Goal: Contribute content: Contribute content

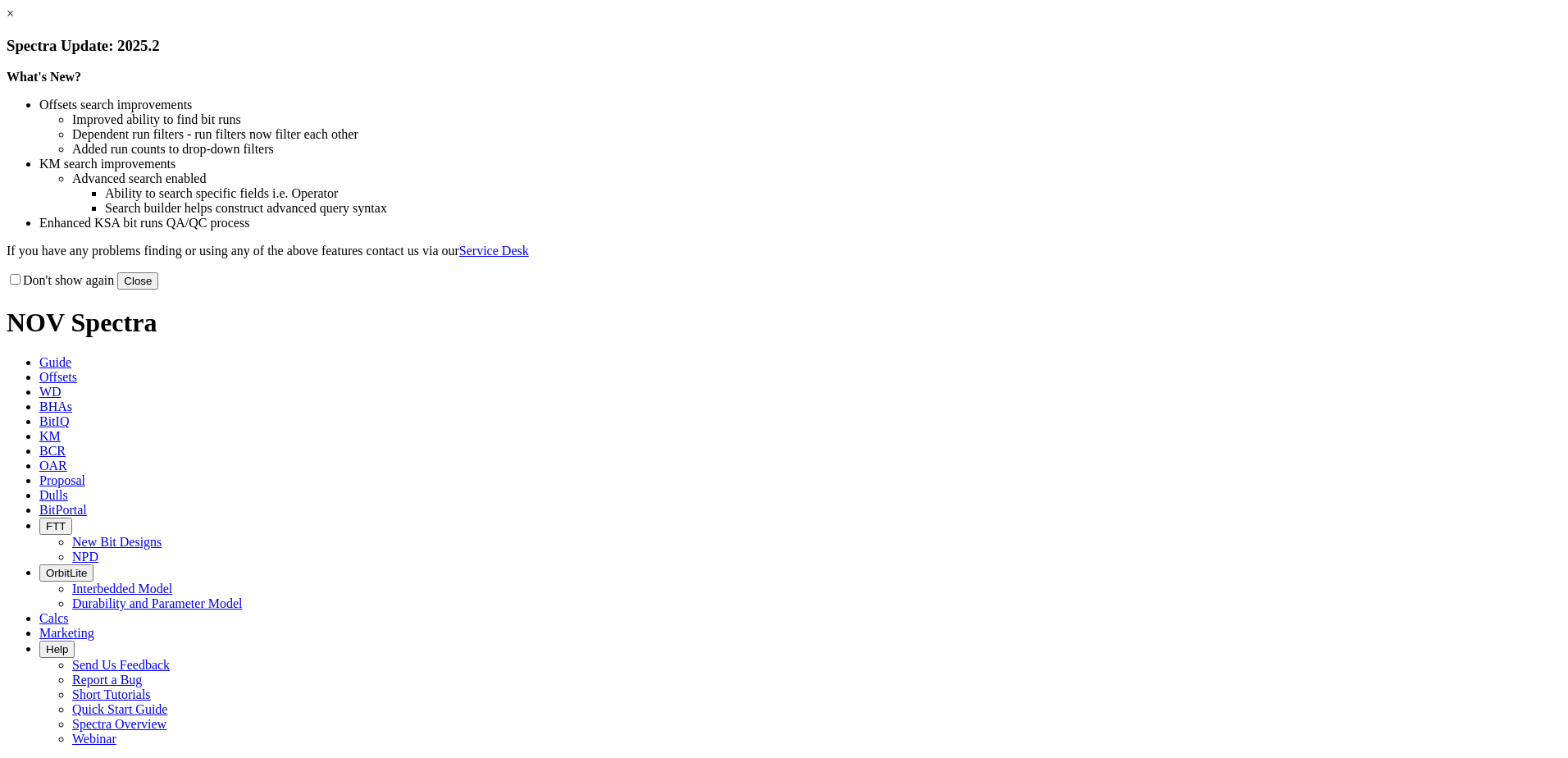
click at [159, 289] on button "Close" at bounding box center [138, 281] width 41 height 17
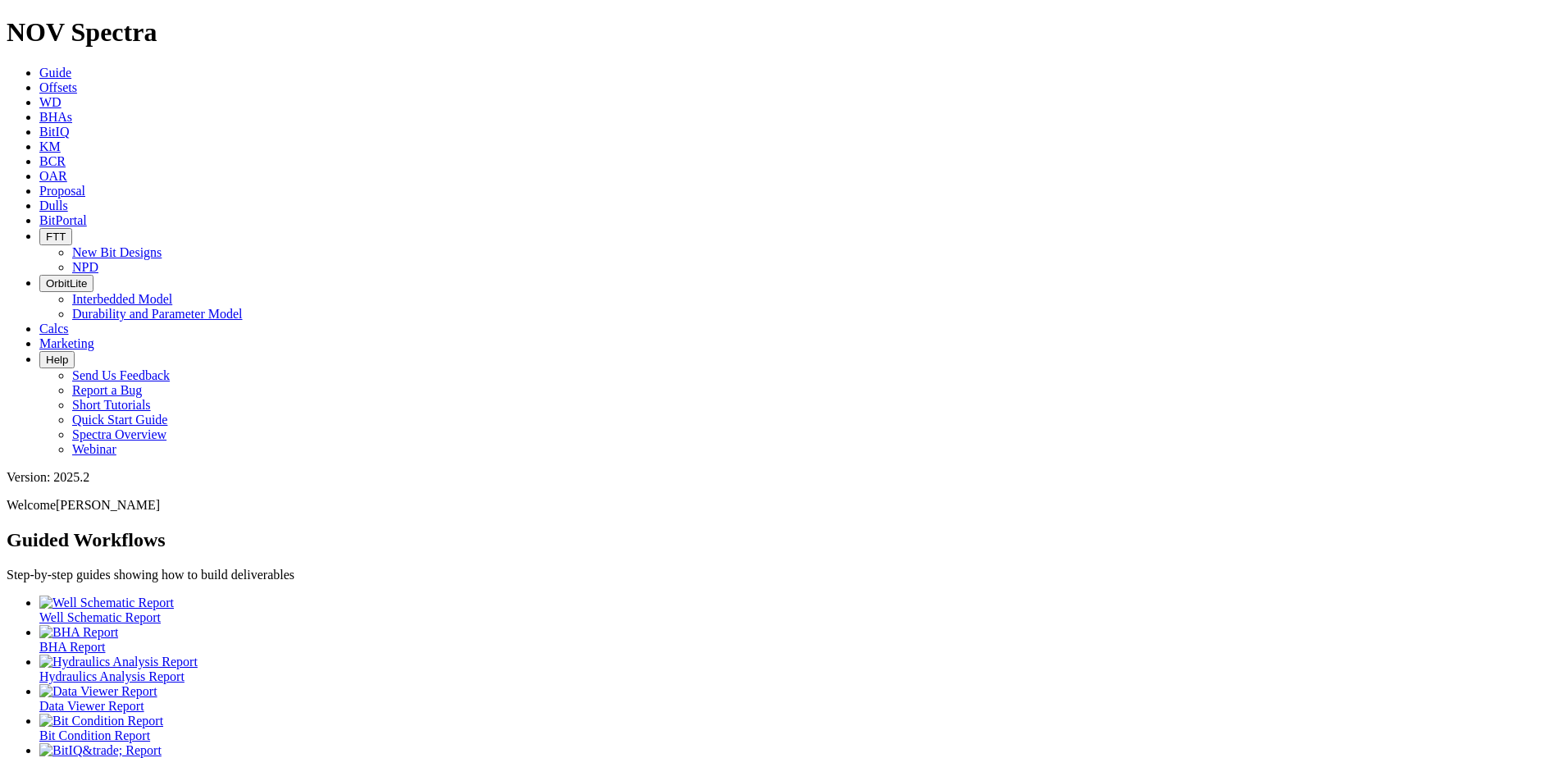
click at [68, 199] on span "Dulls" at bounding box center [54, 205] width 29 height 14
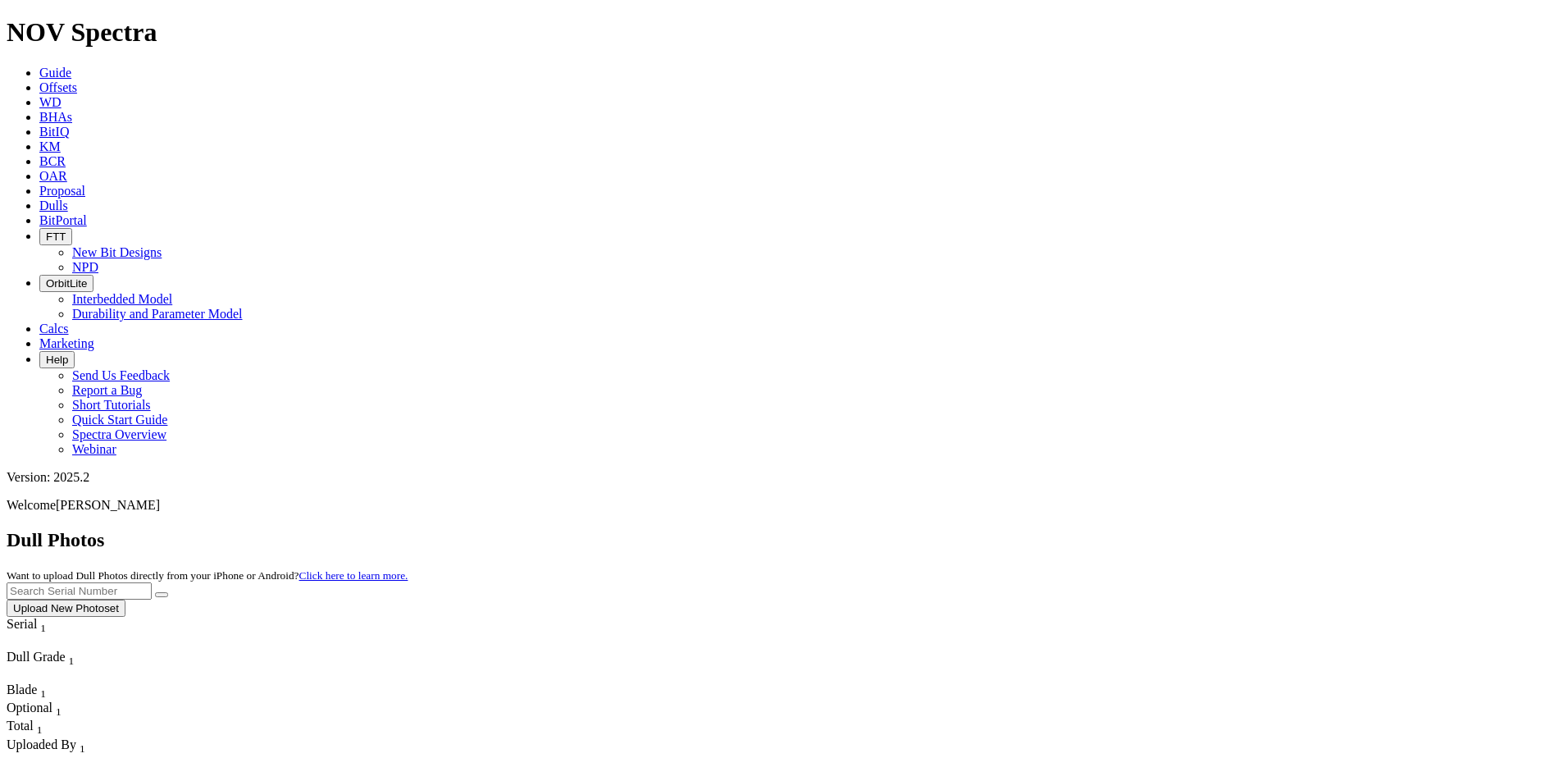
click at [152, 582] on input "text" at bounding box center [79, 591] width 145 height 17
paste input "A321439"
click at [161, 594] on icon "submit" at bounding box center [161, 594] width 0 height 0
click at [1299, 529] on div "Dull Photos Want to upload Dull Photos directly from your iPhone or Android? Cl…" at bounding box center [784, 572] width 1554 height 88
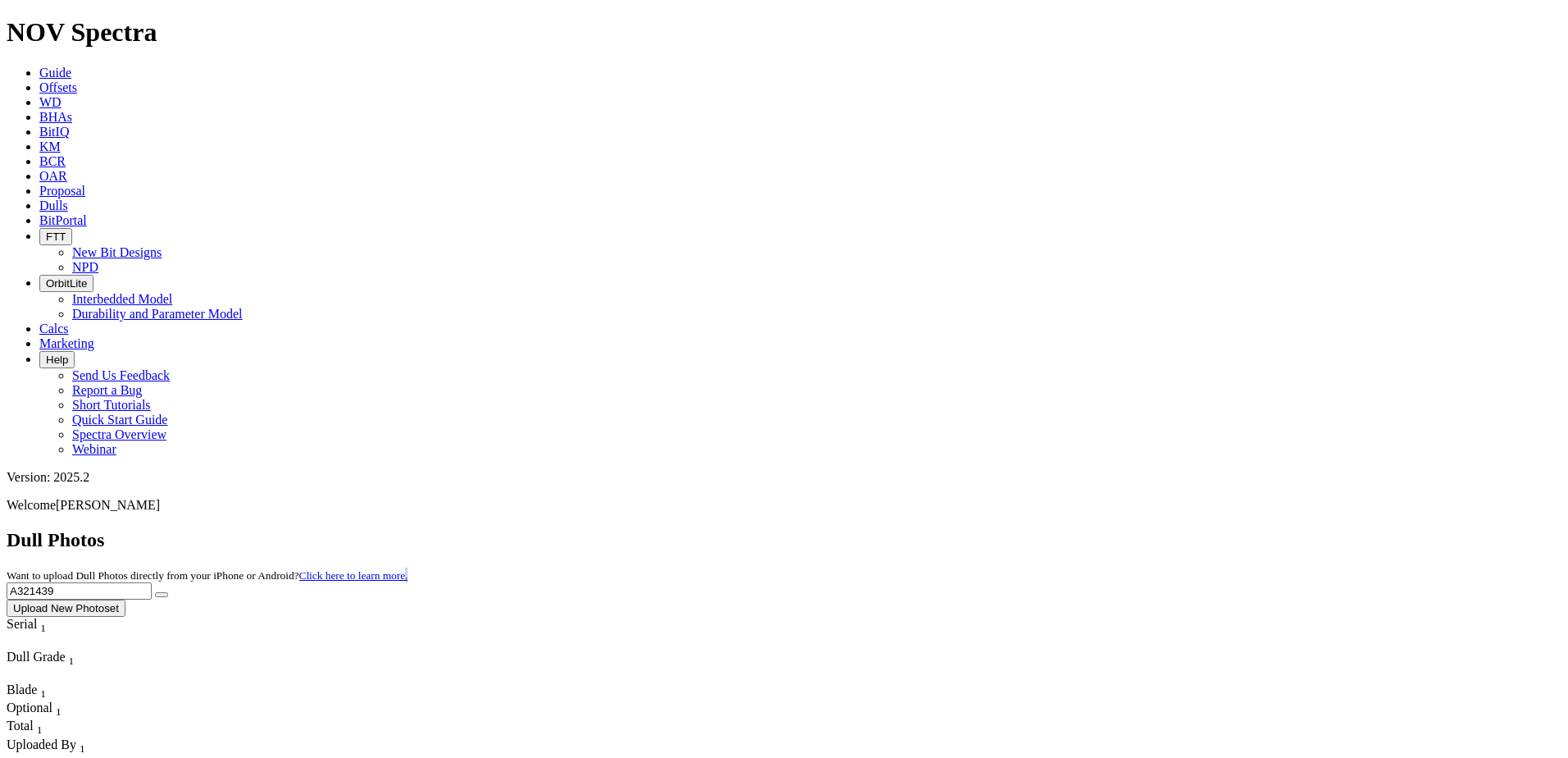
drag, startPoint x: 1299, startPoint y: 88, endPoint x: 1193, endPoint y: 72, distance: 107.2
drag, startPoint x: 1193, startPoint y: 72, endPoint x: 1179, endPoint y: 70, distance: 14.1
click at [152, 582] on input "A321439" at bounding box center [79, 591] width 145 height 17
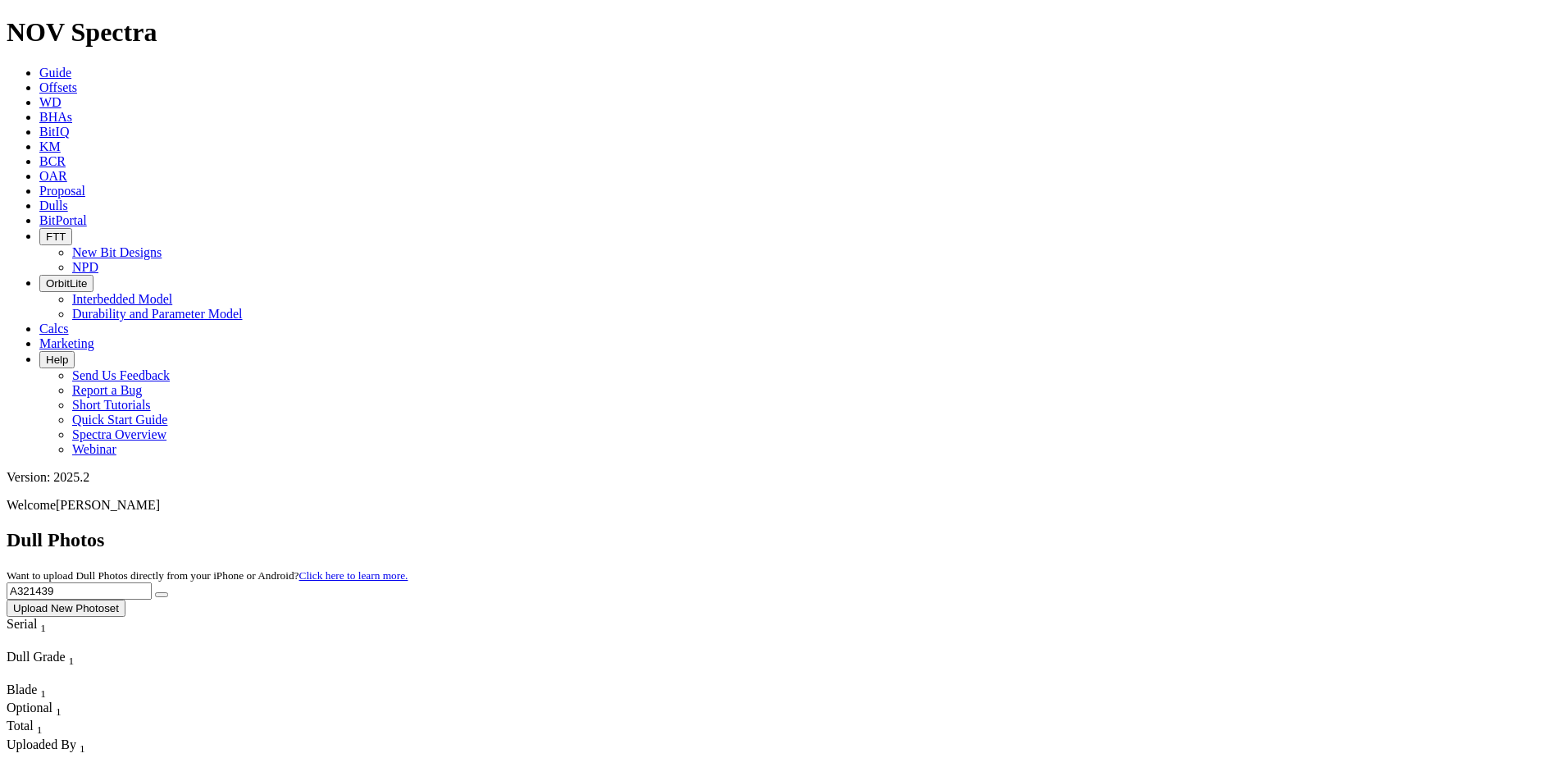
paste input "250"
type input "A321250"
click at [161, 594] on icon "submit" at bounding box center [161, 594] width 0 height 0
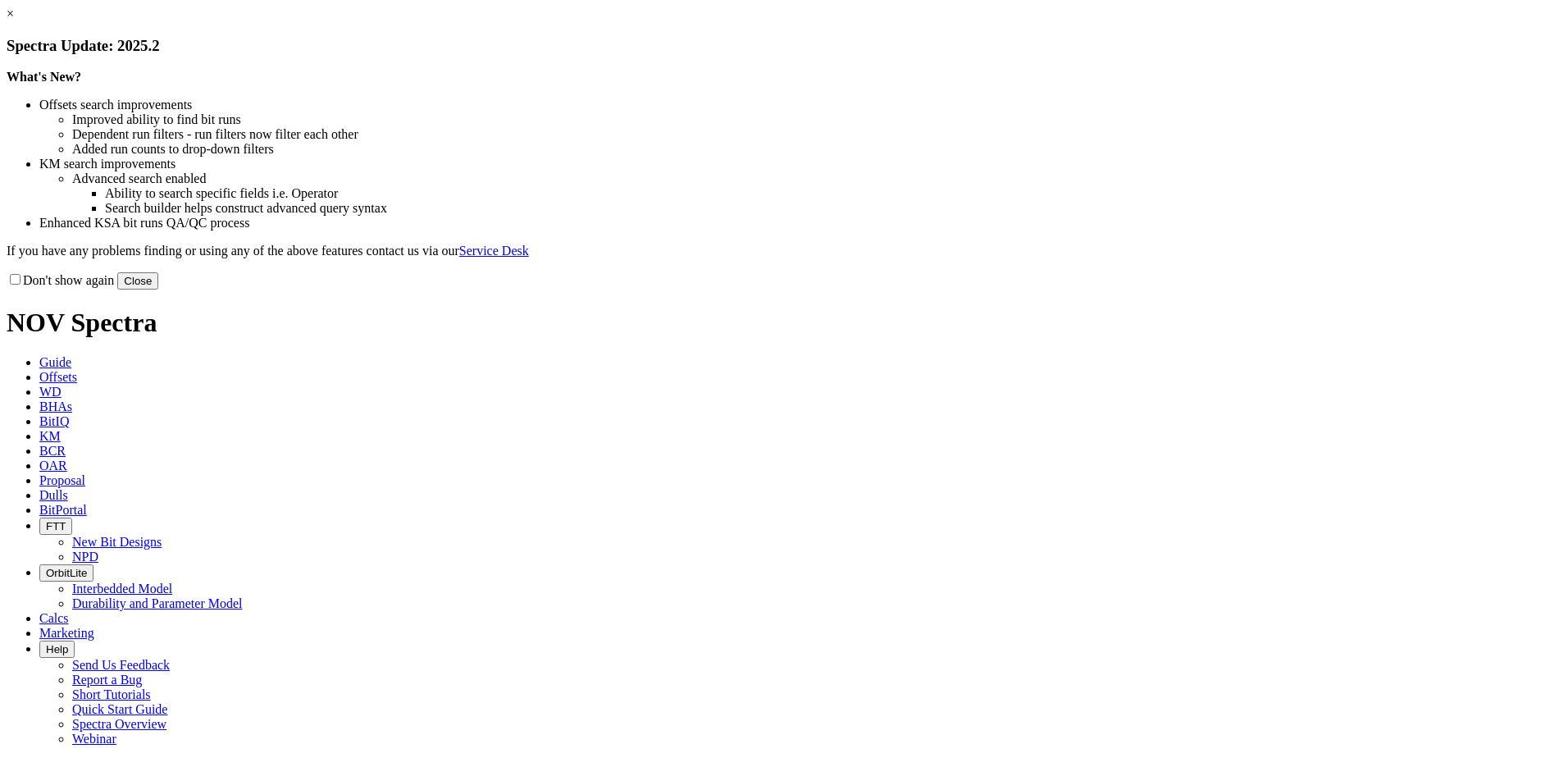
click at [159, 289] on button "Close" at bounding box center [138, 281] width 41 height 17
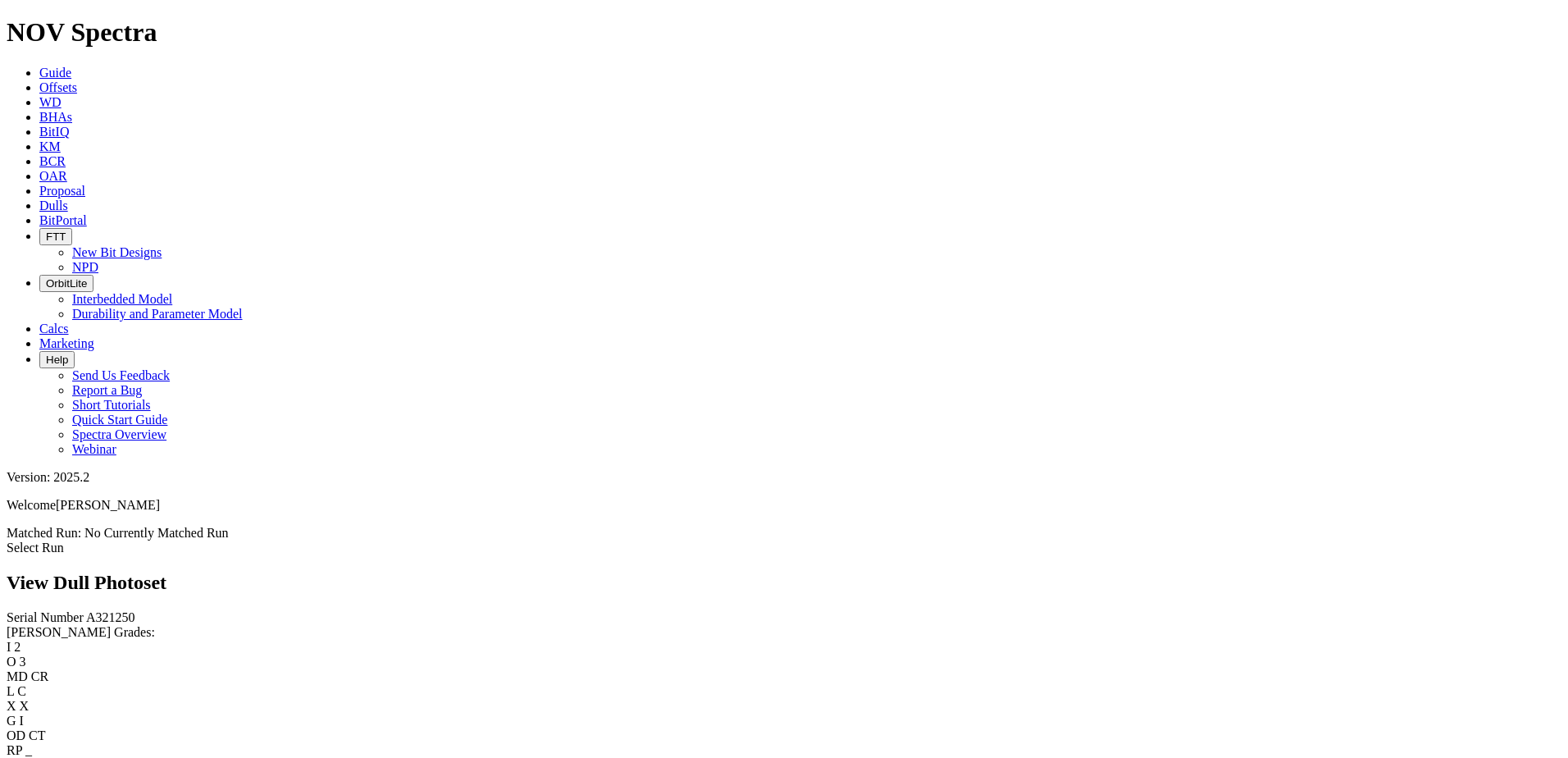
click at [39, 199] on icon at bounding box center [39, 205] width 0 height 14
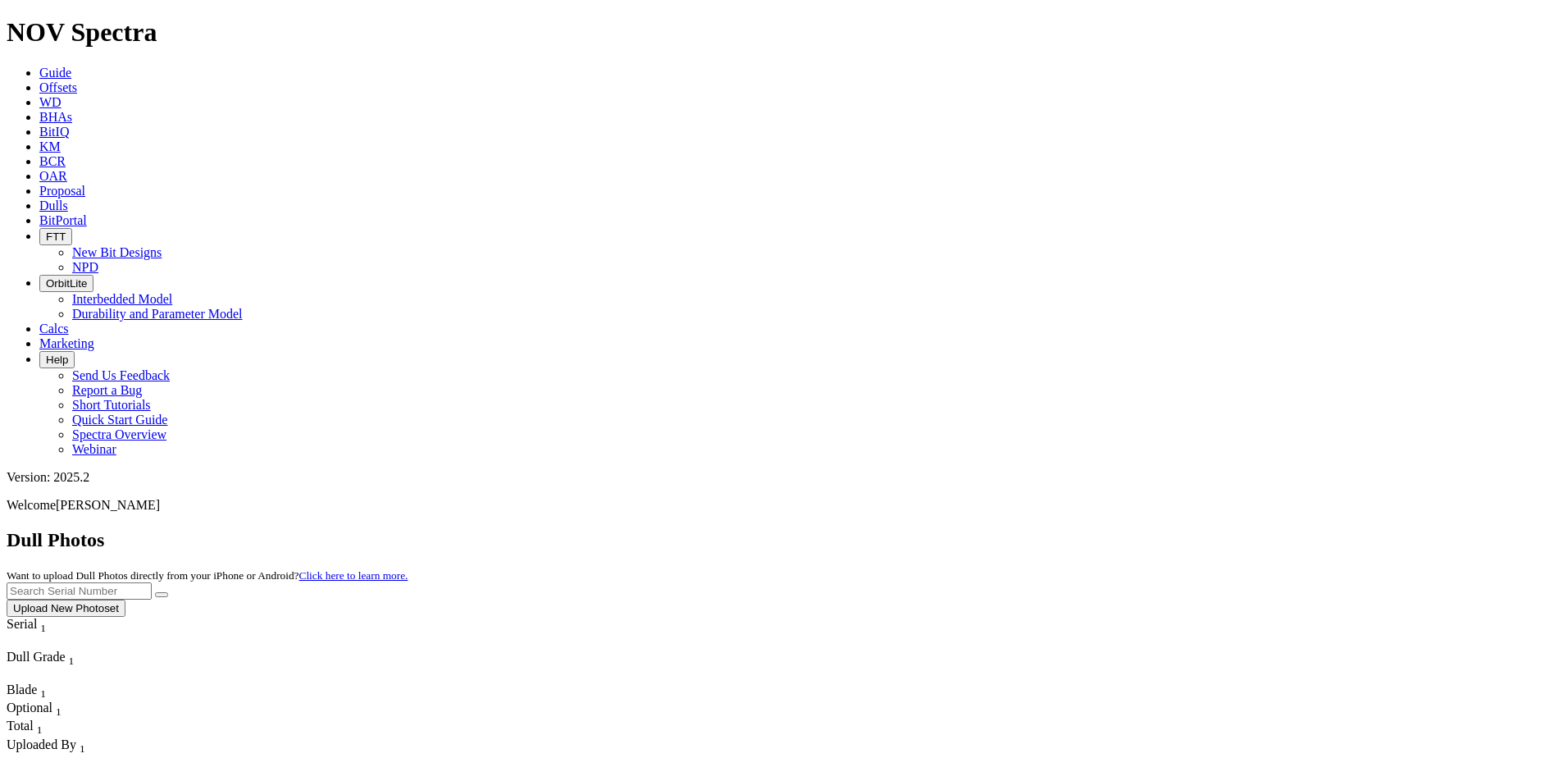
click at [125, 599] on button "Upload New Photoset" at bounding box center [66, 608] width 119 height 17
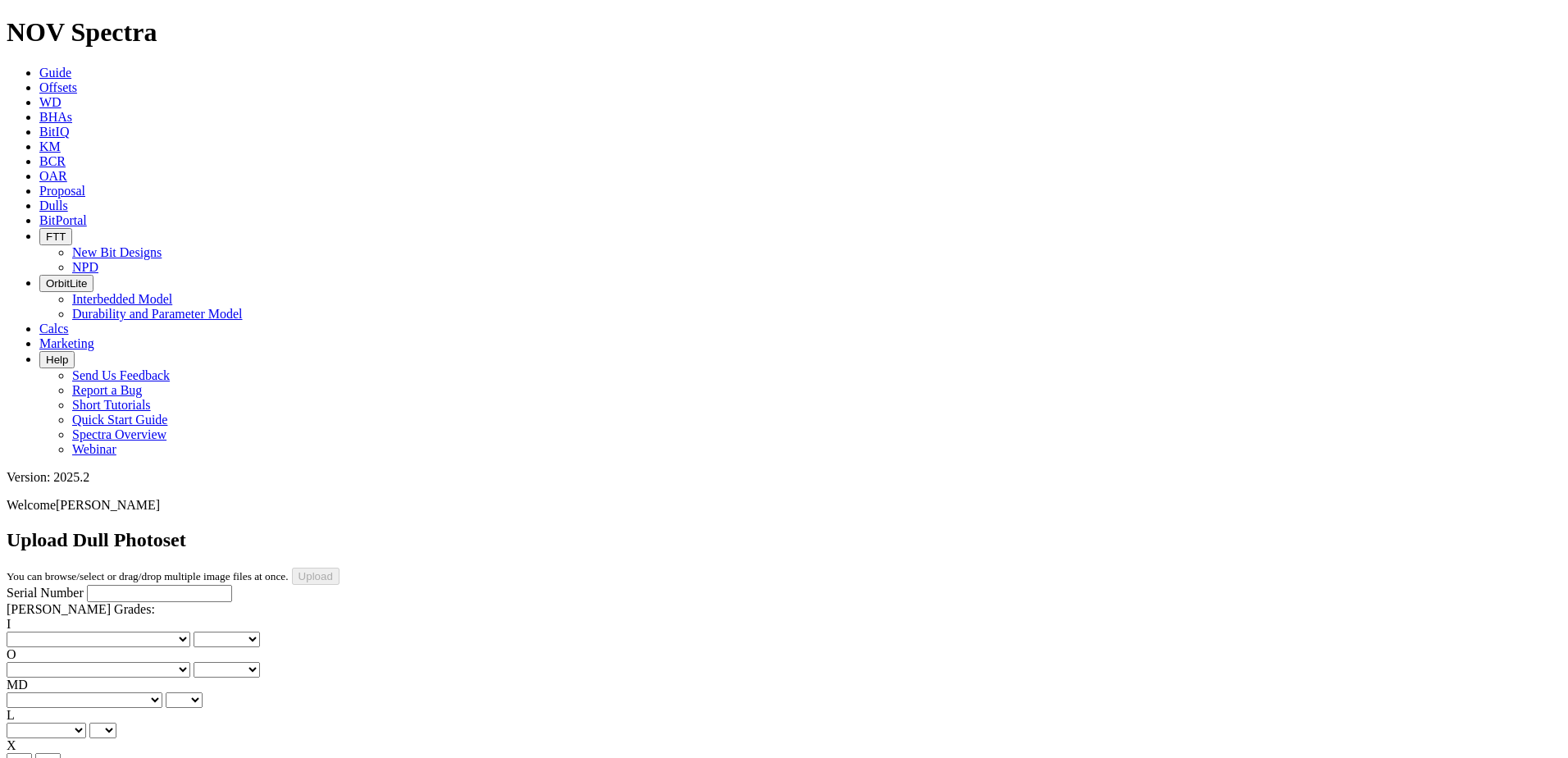
click at [87, 585] on input "Serial Number" at bounding box center [159, 593] width 145 height 17
paste input "A321250"
type input "A321250"
click at [73, 632] on select "No lost, worn or damaged cutters 0 1 2 3 4 5 6 7 8 No diamond table left on any…" at bounding box center [98, 639] width 183 height 15
select select "number:4"
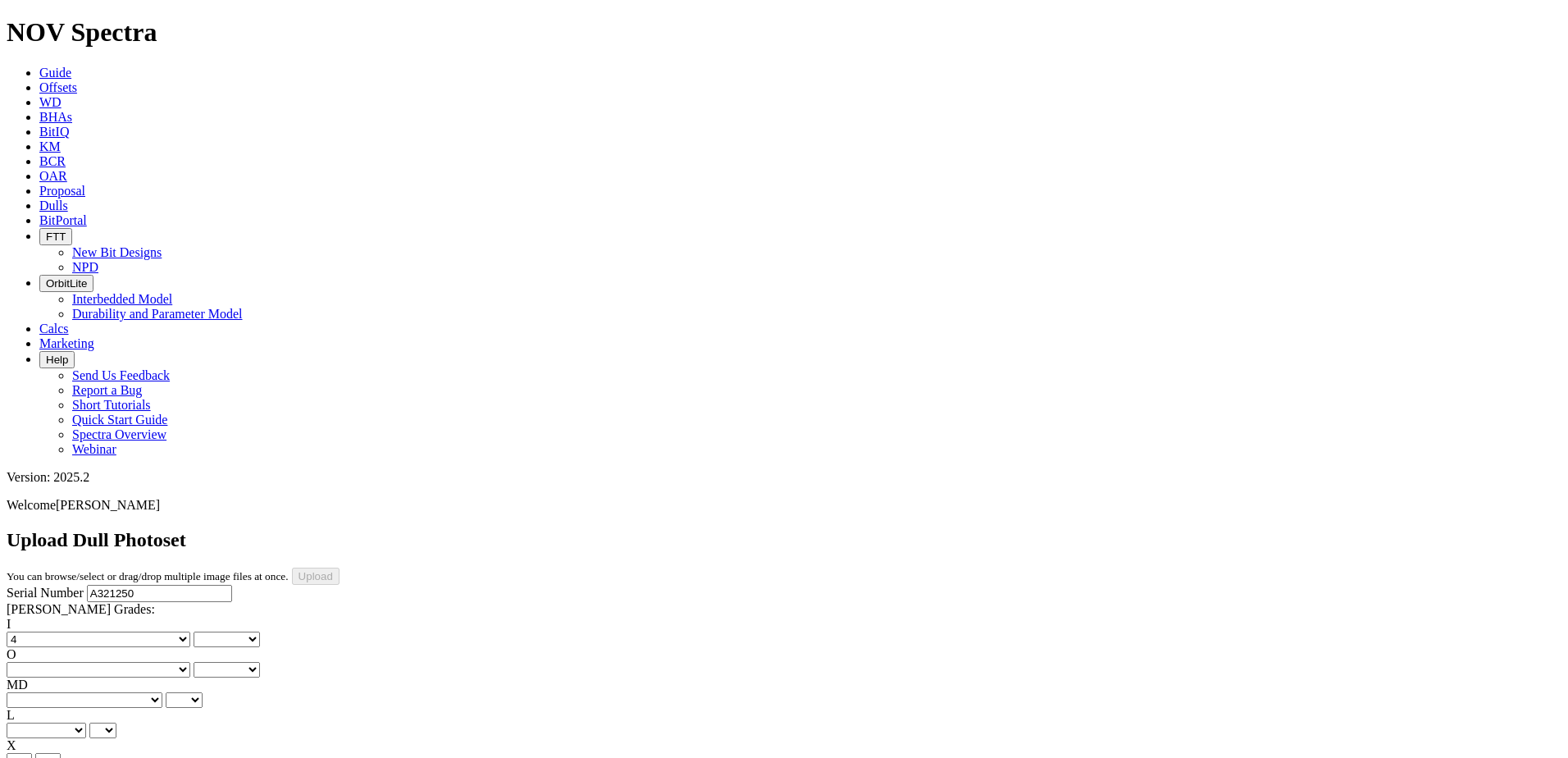
click at [32, 632] on select "No lost, worn or damaged cutters 0 1 2 3 4 5 6 7 8 No diamond table left on any…" at bounding box center [98, 639] width 183 height 15
select select "number:4"
click at [154, 662] on select "No lost, worn or damaged cutters 0 1 2 3 4 5 6 7 8 No diamond table left on any…" at bounding box center [98, 669] width 183 height 15
select select "number:3"
click at [117, 662] on select "No lost, worn or damaged cutters 0 1 2 3 4 5 6 7 8 No diamond table left on any…" at bounding box center [98, 669] width 183 height 15
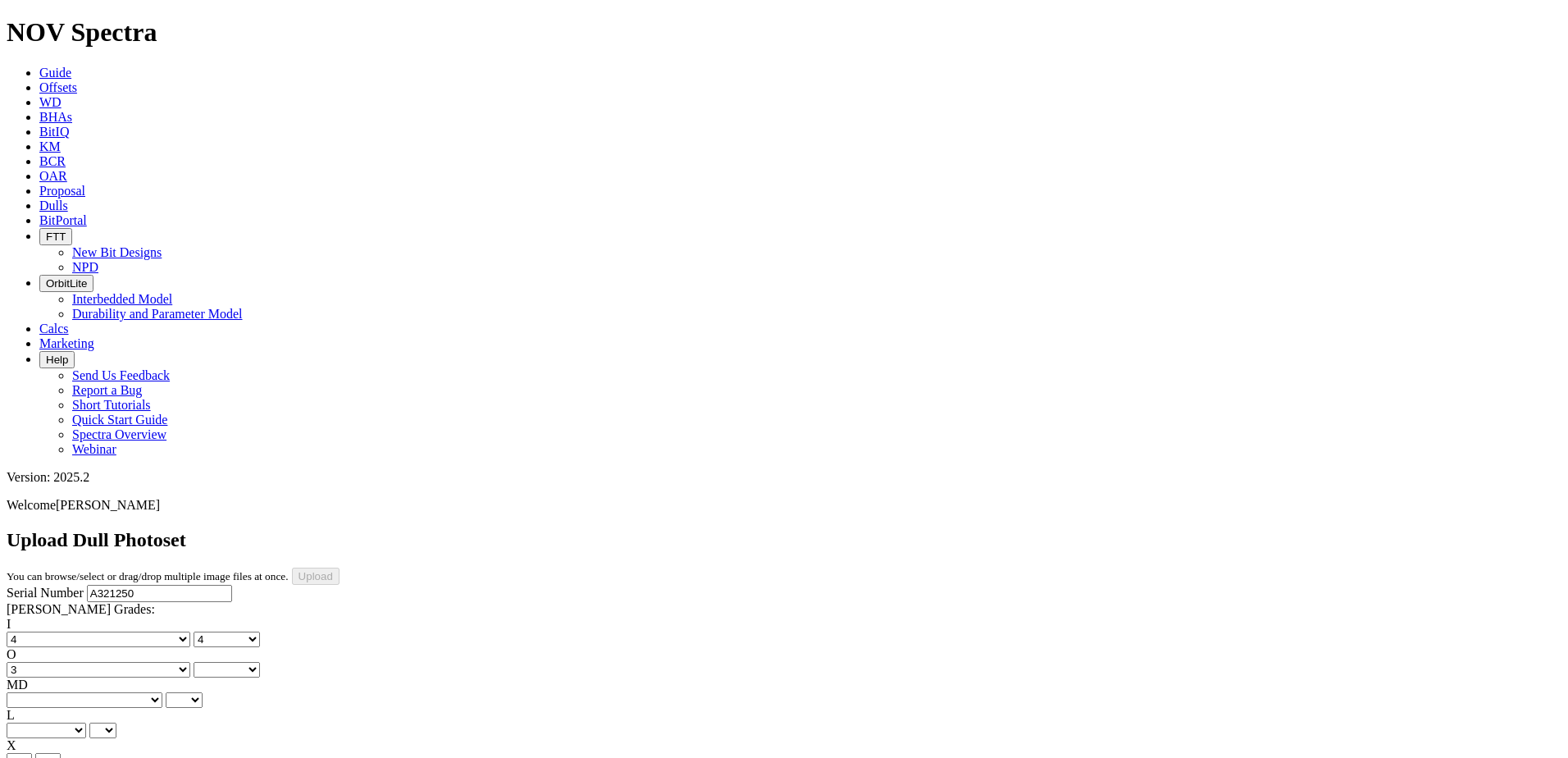
select select "number:3"
click at [70, 692] on select "BF - Bond Failure BT - Broken Teeth/Cutters BU - Balled Up Bit CR - Cored CT - …" at bounding box center [84, 700] width 156 height 15
select select "string:RO"
click at [32, 692] on select "BF - Bond Failure BT - Broken Teeth/Cutters BU - Balled Up Bit CR - Cored CT - …" at bounding box center [84, 700] width 156 height 15
select select "string:RO"
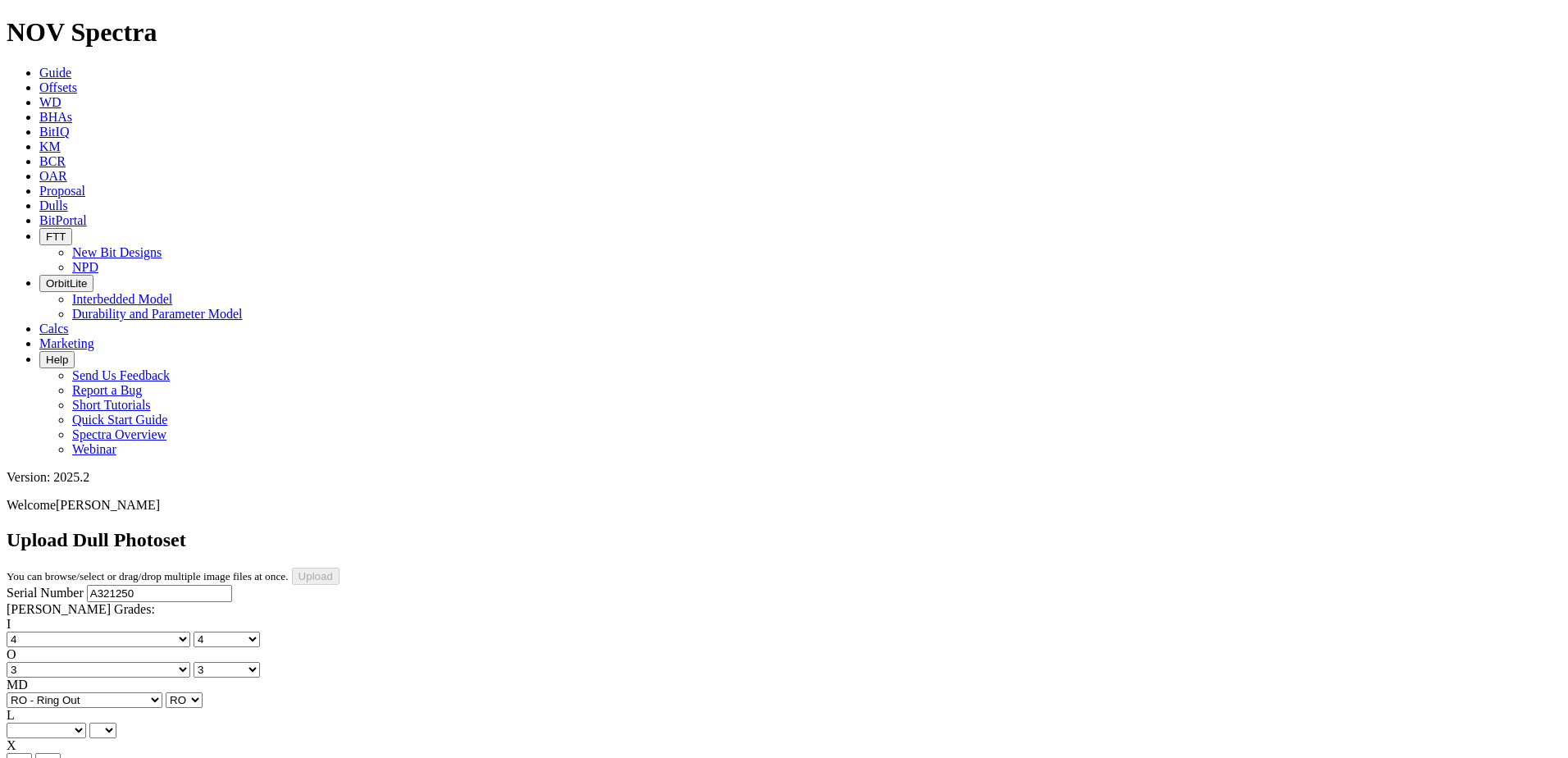
click at [86, 722] on select "A - All C - Cone G - Gauge N - Nose S - Shoulder T - Taper" at bounding box center [46, 730] width 79 height 15
select select "string:C"
click at [86, 722] on select "A - All C - Cone G - Gauge N - Nose S - Shoulder T - Taper" at bounding box center [46, 730] width 79 height 15
select select "string:C"
click at [32, 753] on select "X" at bounding box center [20, 761] width 26 height 15
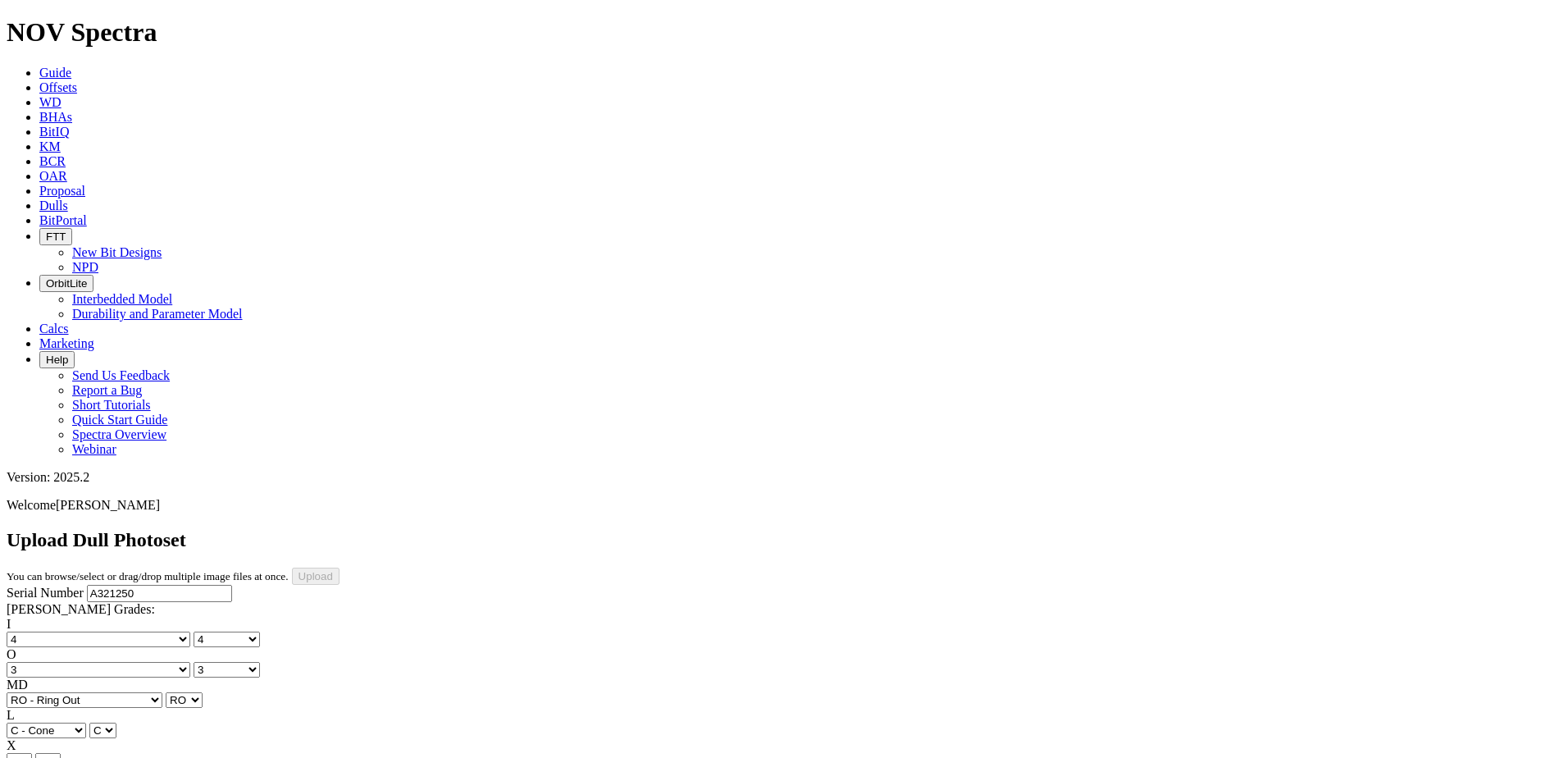
select select "string:X"
click at [32, 753] on select "X" at bounding box center [20, 761] width 26 height 15
select select "string:X"
select select "string:I"
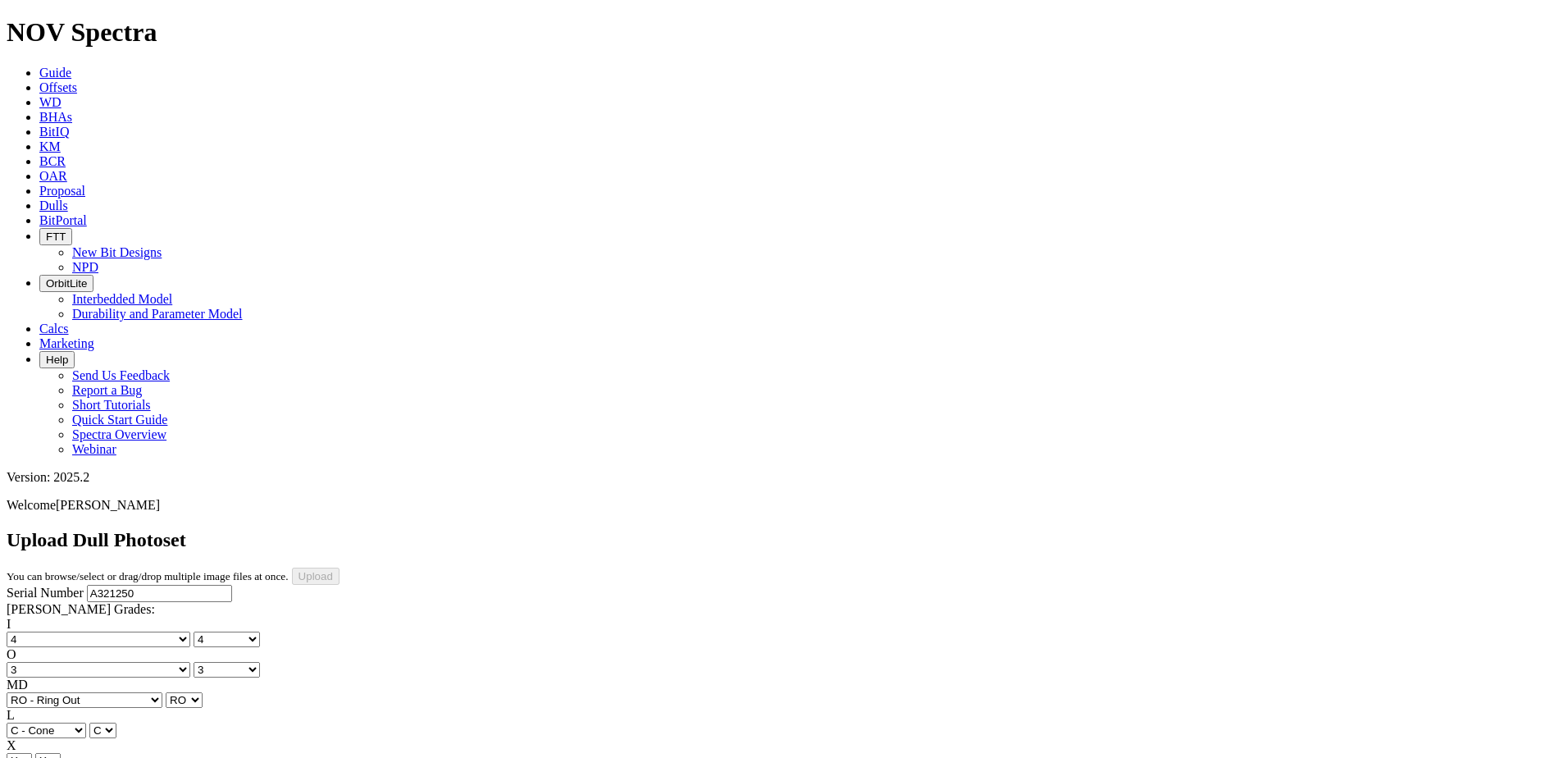
select select "string:I"
select select "string:CT"
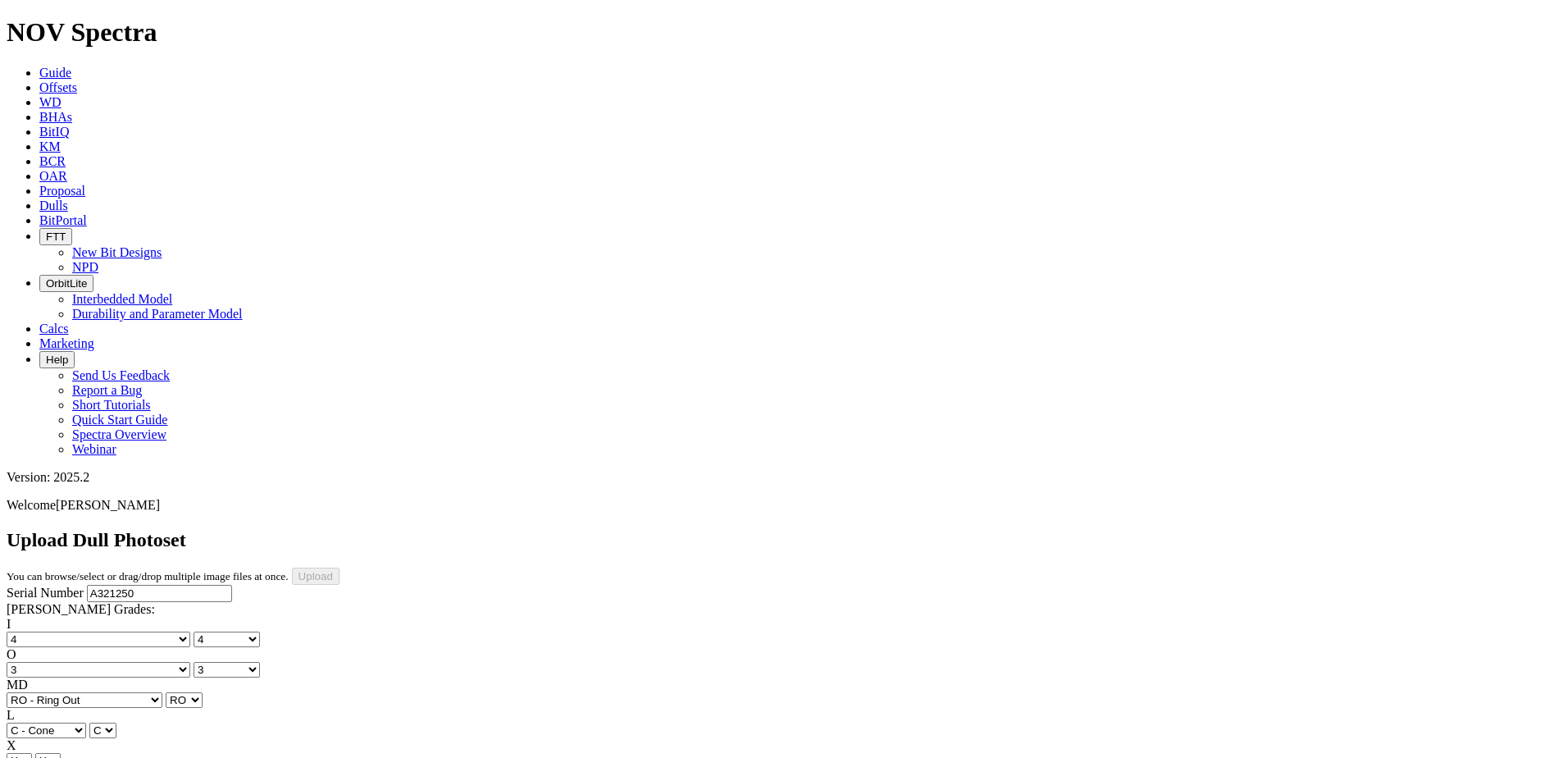
select select "string:CT"
select select "string:_"
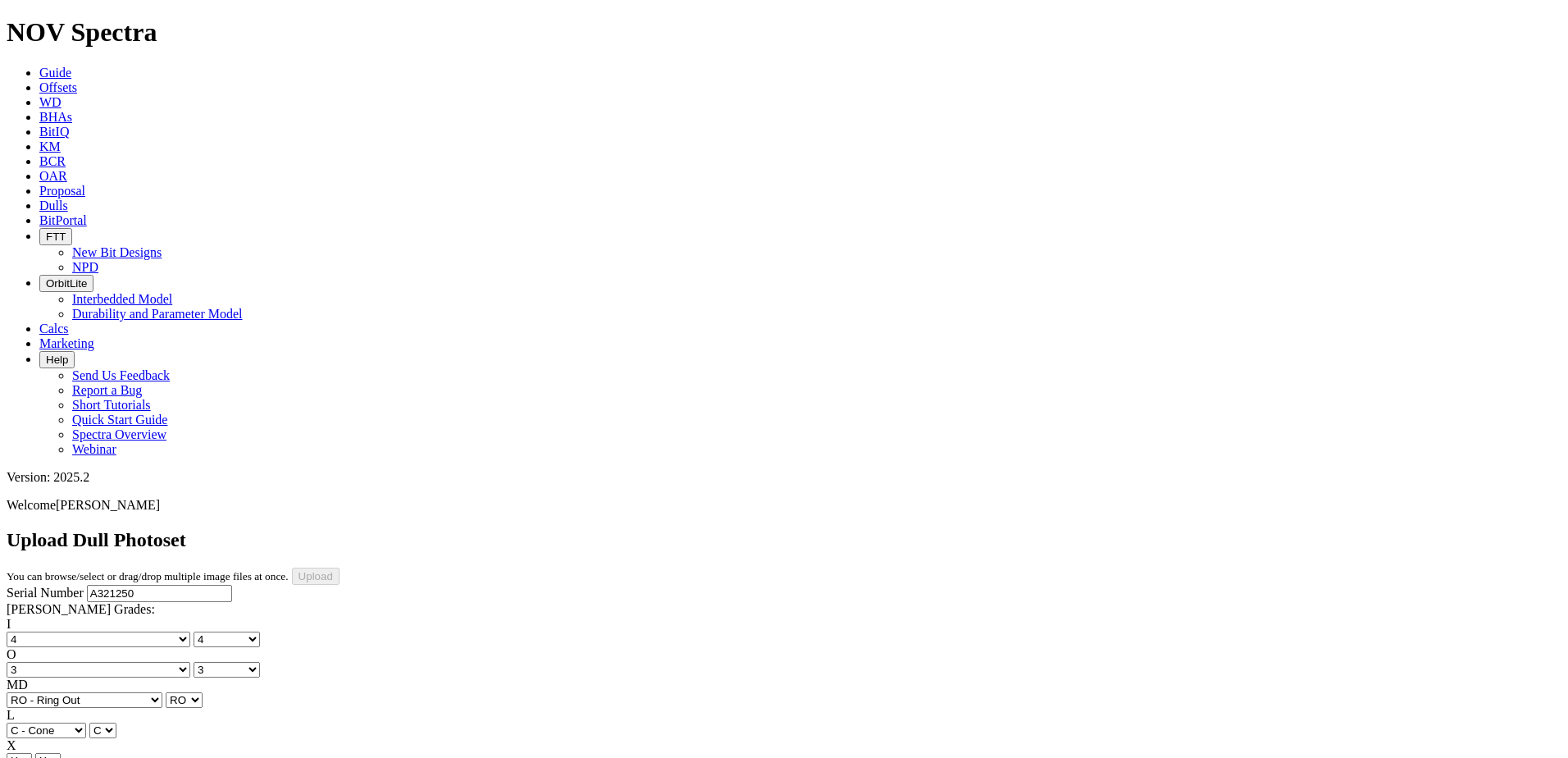
type input "10/12/25"
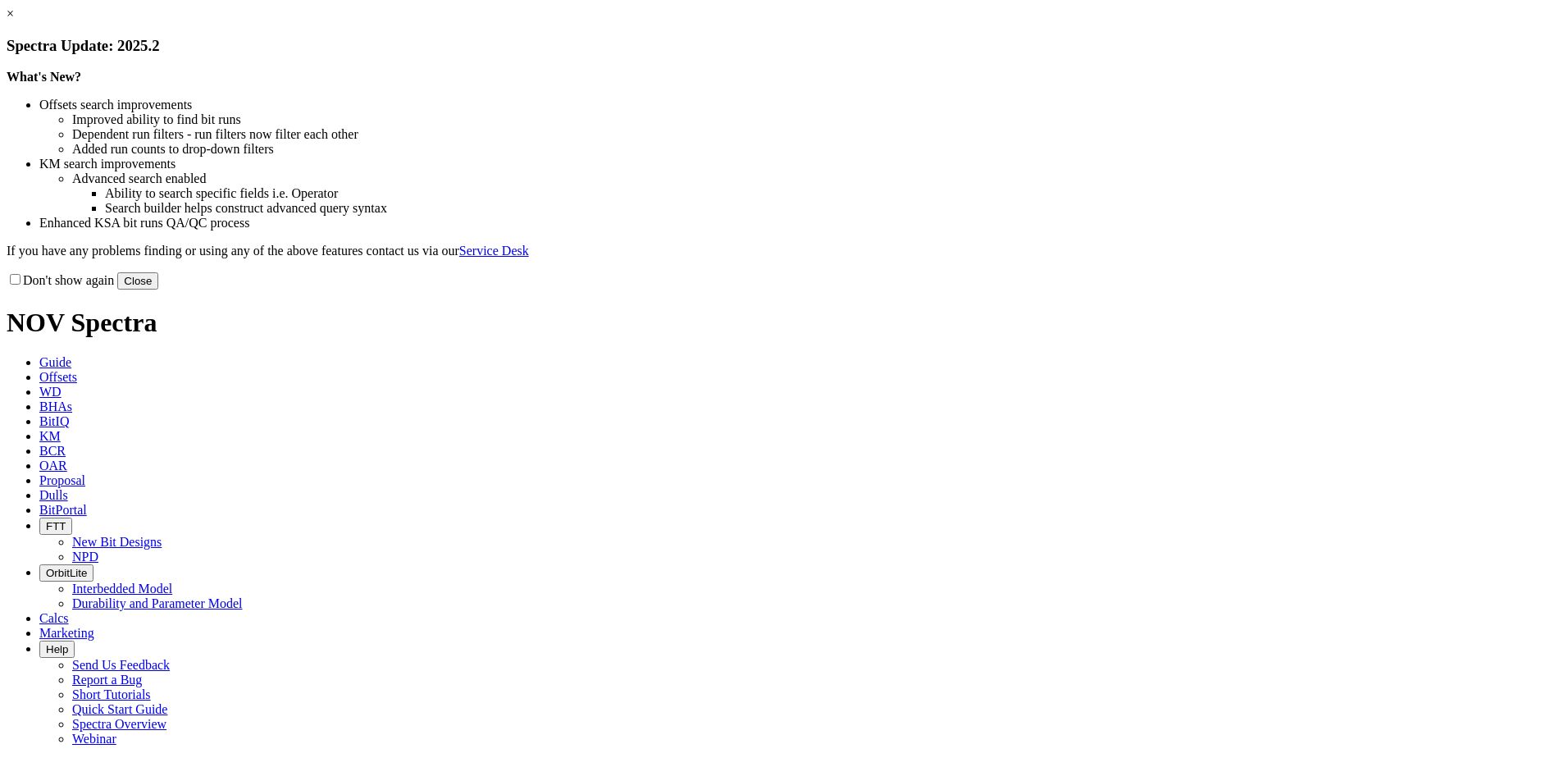
click at [159, 289] on button "Close" at bounding box center [138, 281] width 41 height 17
